Goal: Download file/media

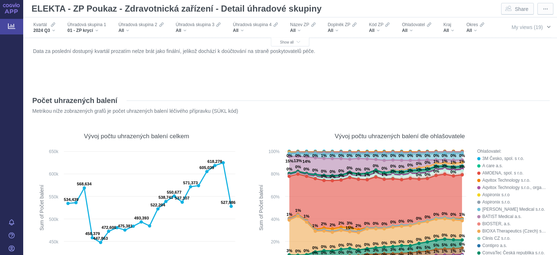
click at [516, 27] on span "My views (19)" at bounding box center [527, 27] width 31 height 6
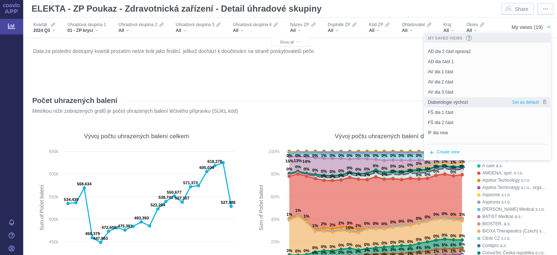
click at [440, 102] on span "Diabetologie výchozí" at bounding box center [448, 102] width 40 height 7
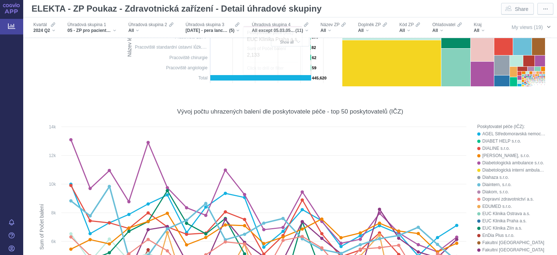
scroll to position [282, 0]
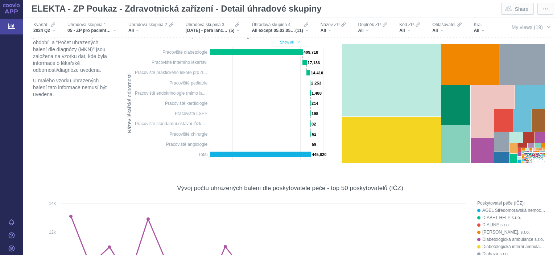
click at [292, 45] on button "Show all" at bounding box center [290, 42] width 38 height 9
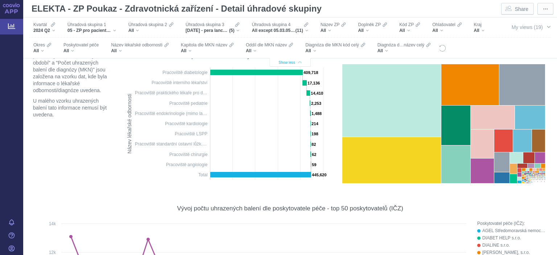
scroll to position [302, 0]
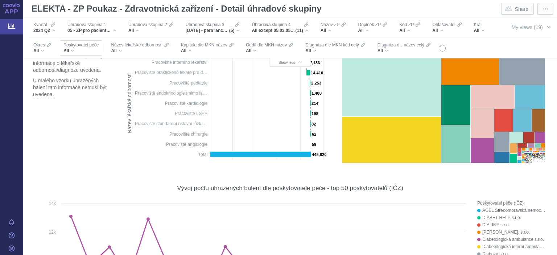
click at [95, 51] on div "All" at bounding box center [81, 51] width 35 height 6
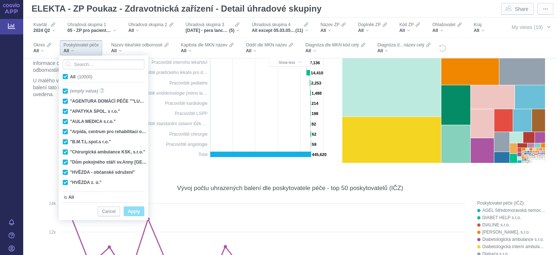
click at [95, 51] on div "All" at bounding box center [81, 51] width 35 height 6
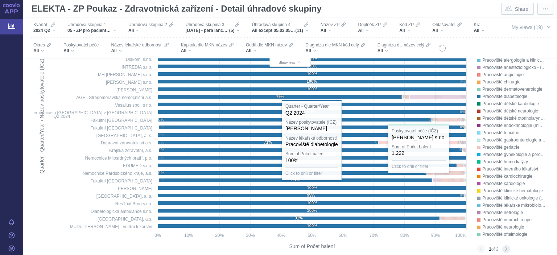
scroll to position [1243, 0]
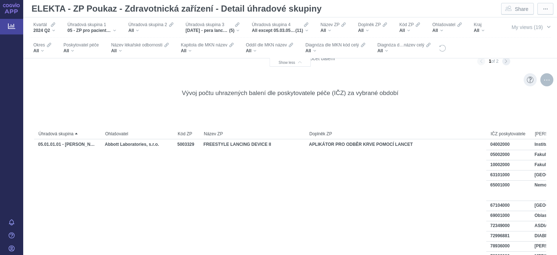
click at [548, 83] on div "More actions" at bounding box center [547, 79] width 13 height 13
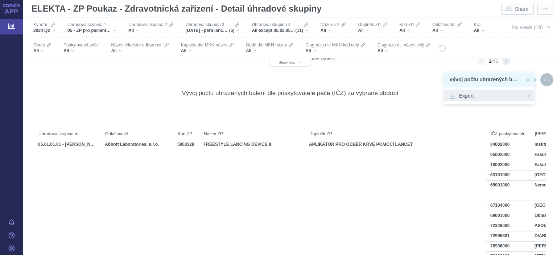
click at [495, 94] on span "Export" at bounding box center [489, 95] width 79 height 7
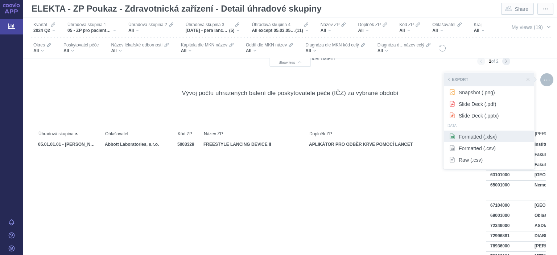
click at [486, 136] on span "Formatted (.xlsx)" at bounding box center [489, 136] width 79 height 7
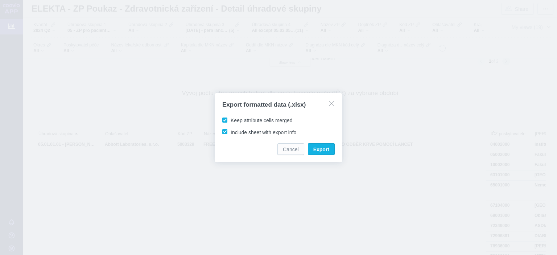
click at [246, 131] on span "Include sheet with export info" at bounding box center [264, 133] width 66 height 6
click at [234, 131] on input "Include sheet with export info" at bounding box center [232, 130] width 5 height 5
checkbox input "false"
click at [248, 118] on span "Keep attribute cells merged" at bounding box center [262, 121] width 62 height 6
click at [234, 118] on input "Keep attribute cells merged" at bounding box center [232, 119] width 5 height 5
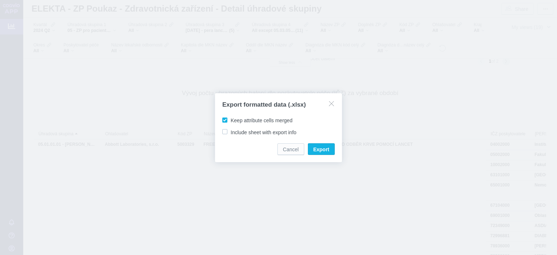
checkbox input "false"
click at [325, 147] on span "Export" at bounding box center [322, 149] width 16 height 7
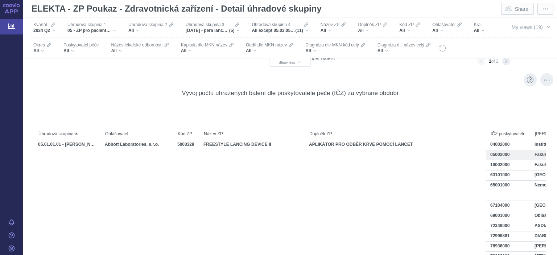
scroll to position [1055, 0]
